Goal: Check status: Verify the current state of an ongoing process or item

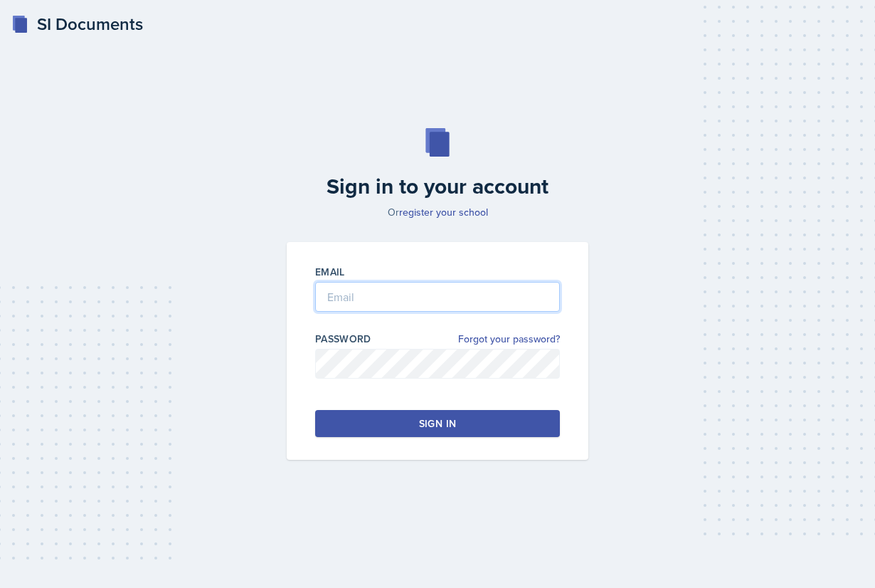
click at [384, 297] on input "email" at bounding box center [437, 297] width 245 height 30
type input "[EMAIL_ADDRESS][DOMAIN_NAME]"
click at [439, 428] on div "Sign in" at bounding box center [437, 423] width 37 height 14
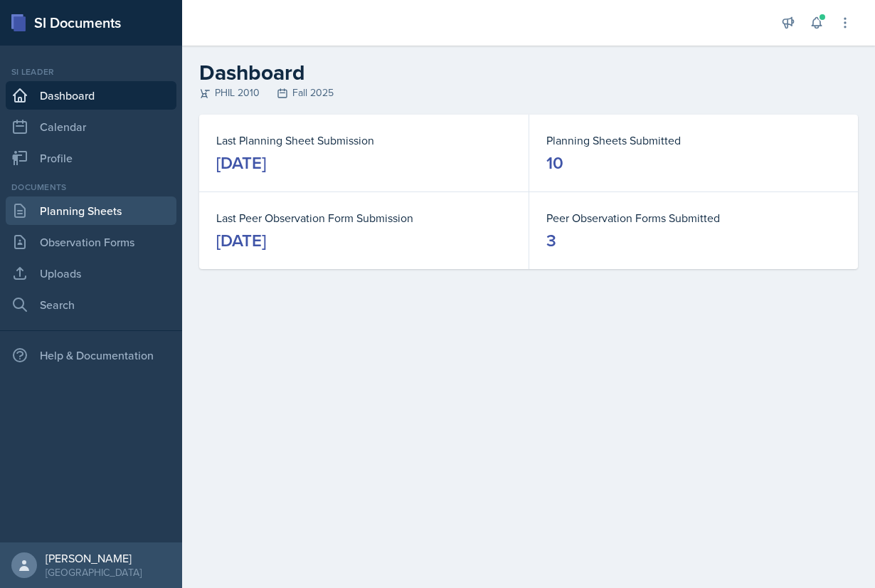
click at [85, 216] on link "Planning Sheets" at bounding box center [91, 210] width 171 height 28
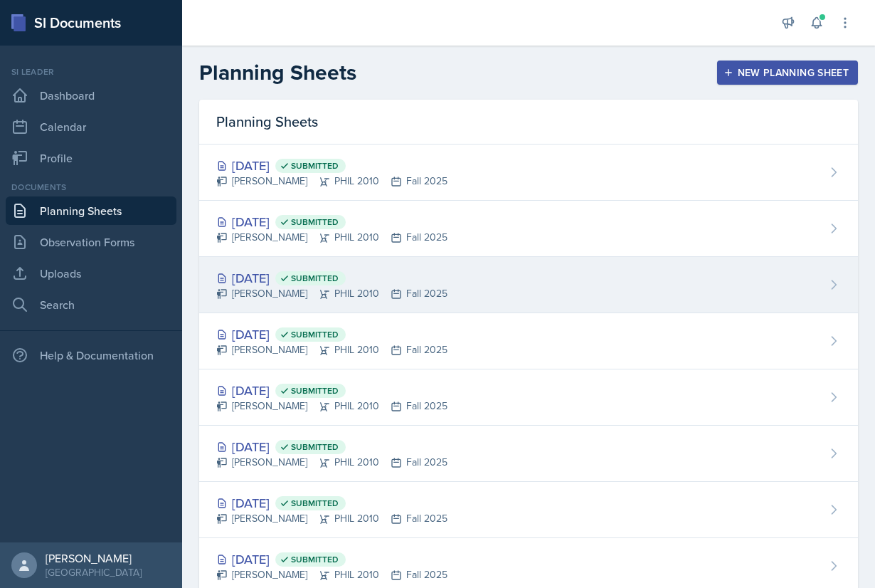
click at [303, 284] on div "[DATE] Submitted" at bounding box center [331, 277] width 231 height 19
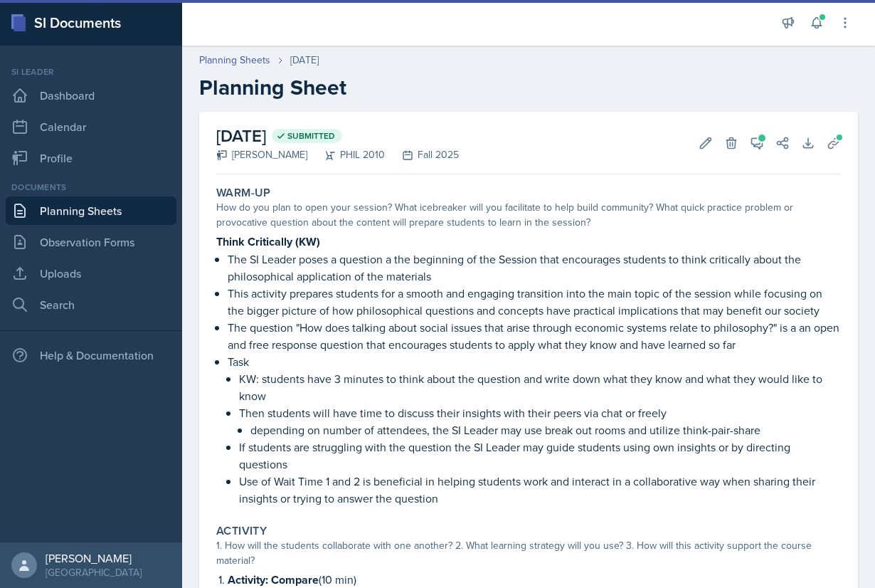
click at [767, 151] on div "[DATE] Submitted [PERSON_NAME] PHIL 2010 Fall 2025 Edit Delete View Comments Co…" at bounding box center [528, 143] width 625 height 63
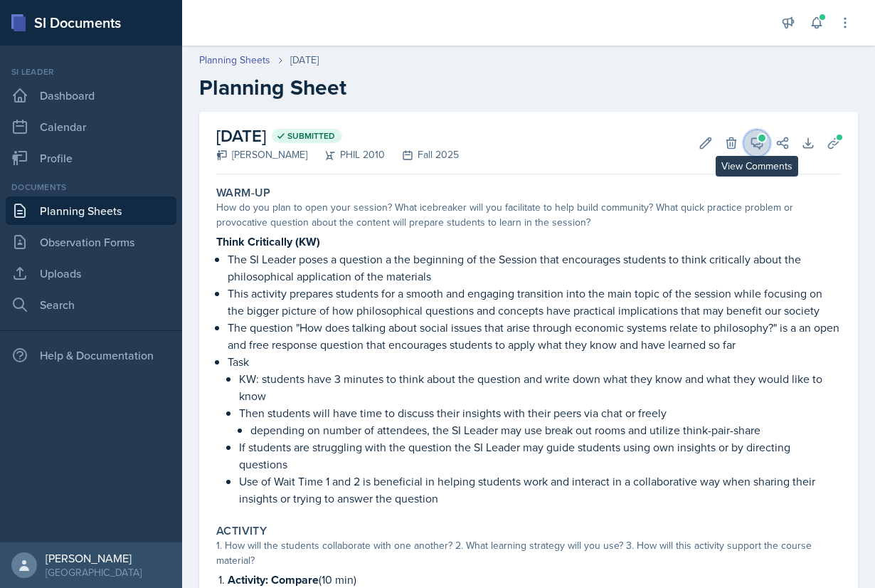
click at [752, 135] on button "View Comments" at bounding box center [757, 143] width 26 height 26
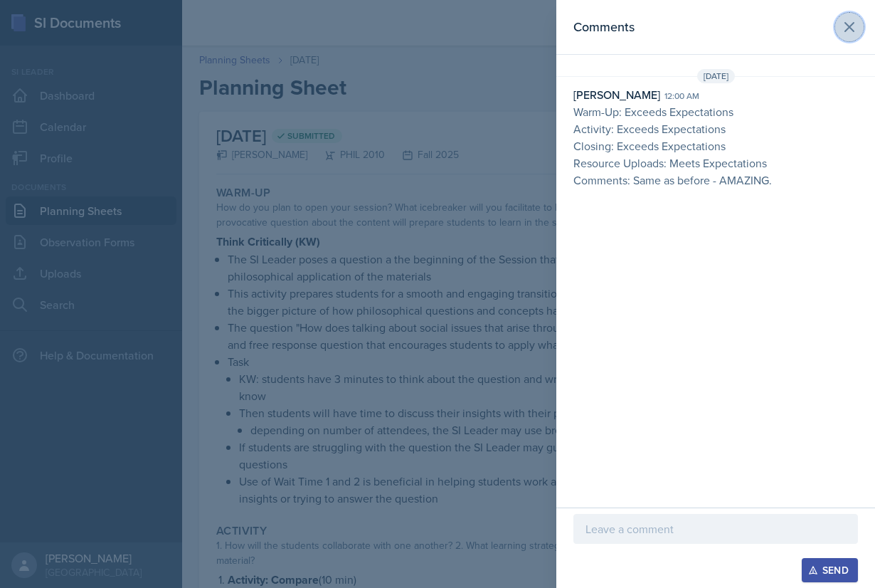
click at [855, 28] on icon at bounding box center [849, 27] width 17 height 17
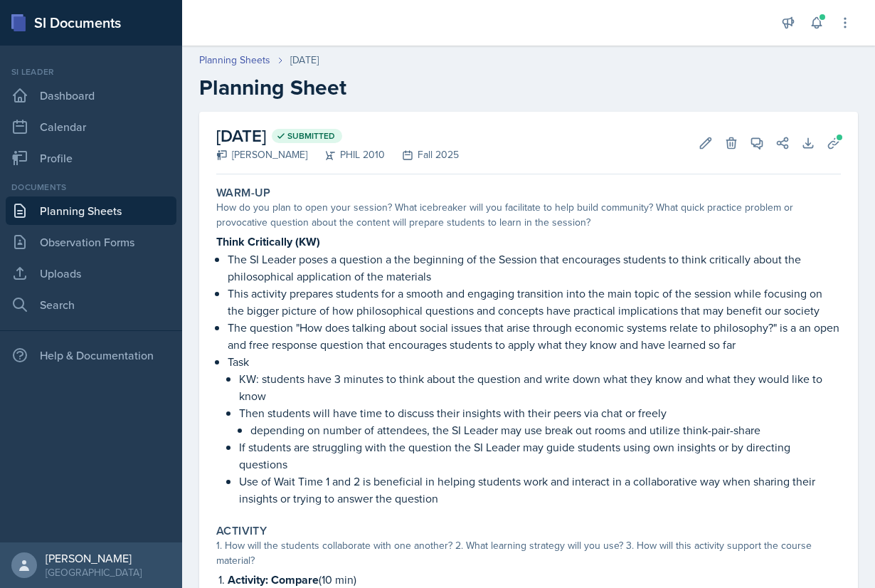
click at [73, 209] on link "Planning Sheets" at bounding box center [91, 210] width 171 height 28
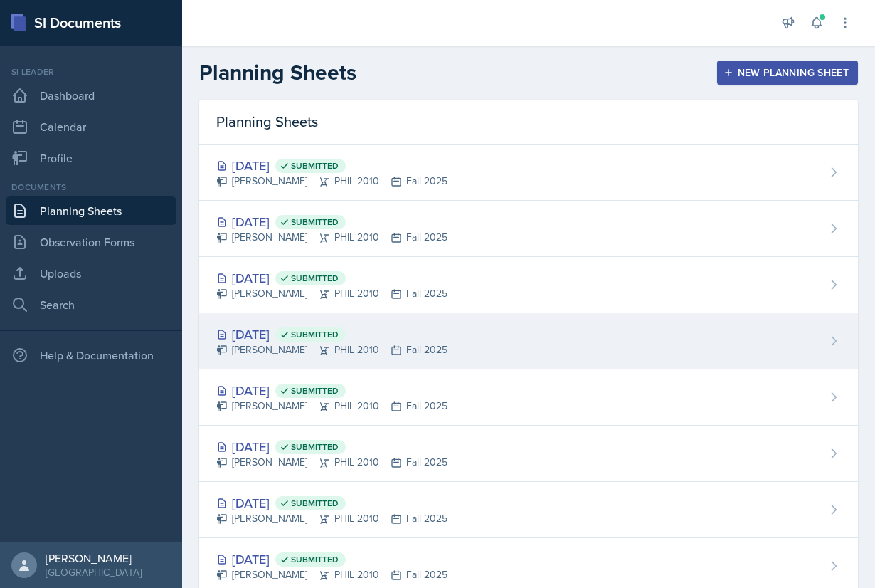
click at [253, 339] on div "[DATE] Submitted" at bounding box center [331, 334] width 231 height 19
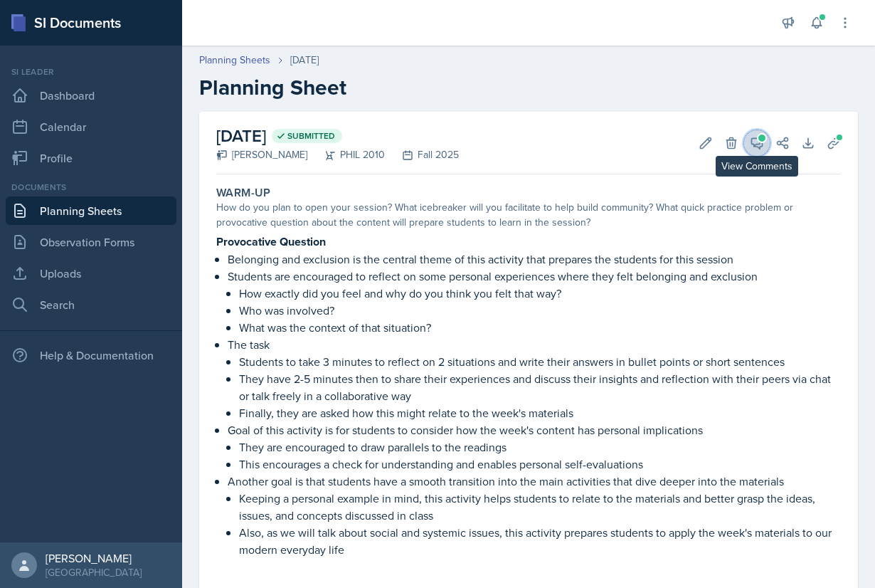
click at [756, 136] on icon at bounding box center [757, 143] width 14 height 14
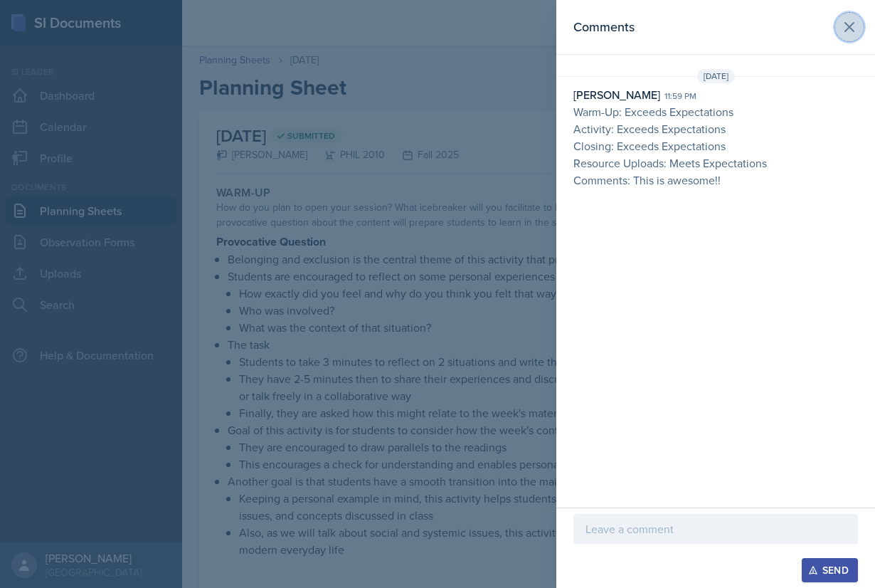
click at [842, 30] on icon at bounding box center [849, 27] width 17 height 17
